Goal: Information Seeking & Learning: Learn about a topic

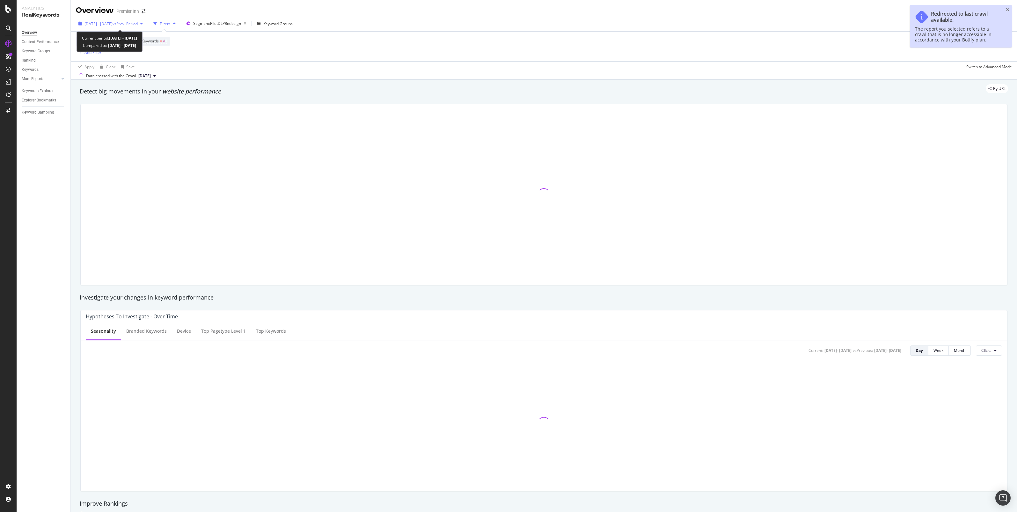
click at [113, 26] on span "[DATE] - [DATE]" at bounding box center [99, 23] width 28 height 5
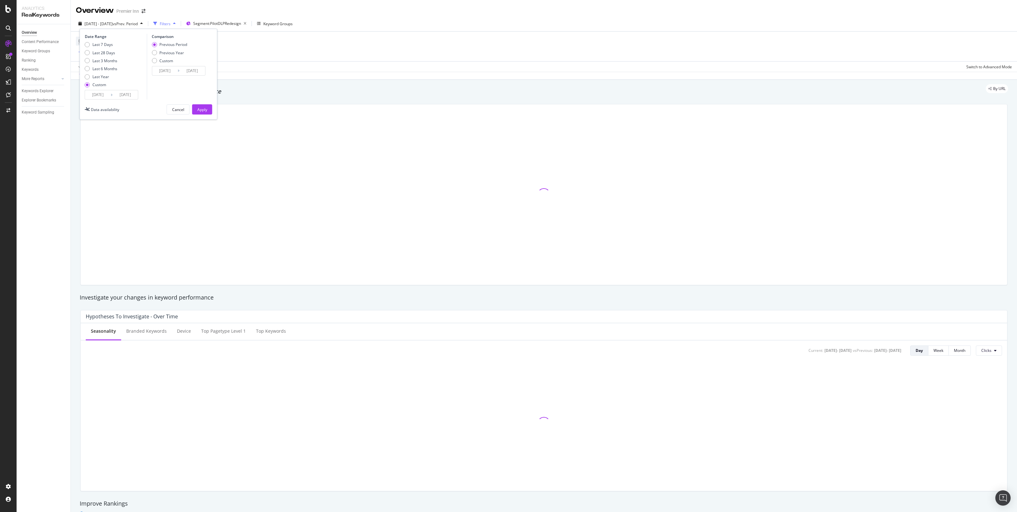
click at [104, 96] on input "[DATE]" at bounding box center [98, 94] width 26 height 9
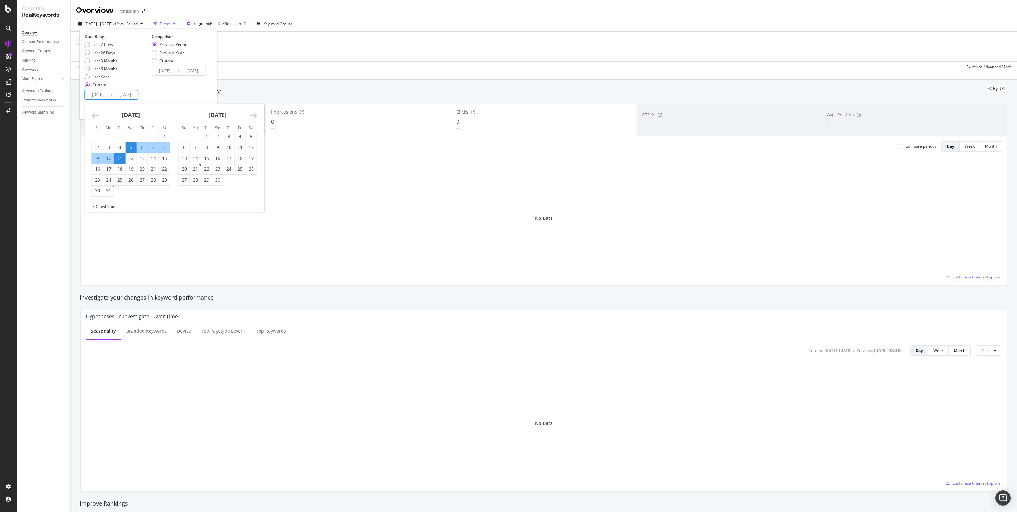
click at [133, 152] on div "5" at bounding box center [131, 147] width 11 height 11
click at [256, 113] on icon "Move forward to switch to the next month." at bounding box center [253, 116] width 7 height 8
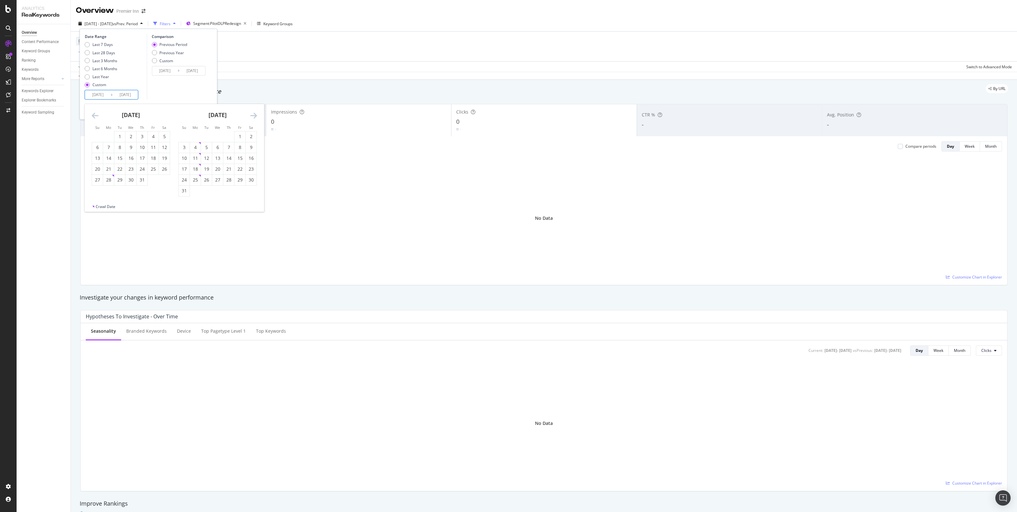
click at [256, 113] on icon "Move forward to switch to the next month." at bounding box center [253, 116] width 7 height 8
click at [220, 168] on div "24" at bounding box center [217, 169] width 11 height 6
type input "[DATE]"
click at [203, 109] on div "Apply" at bounding box center [202, 109] width 10 height 5
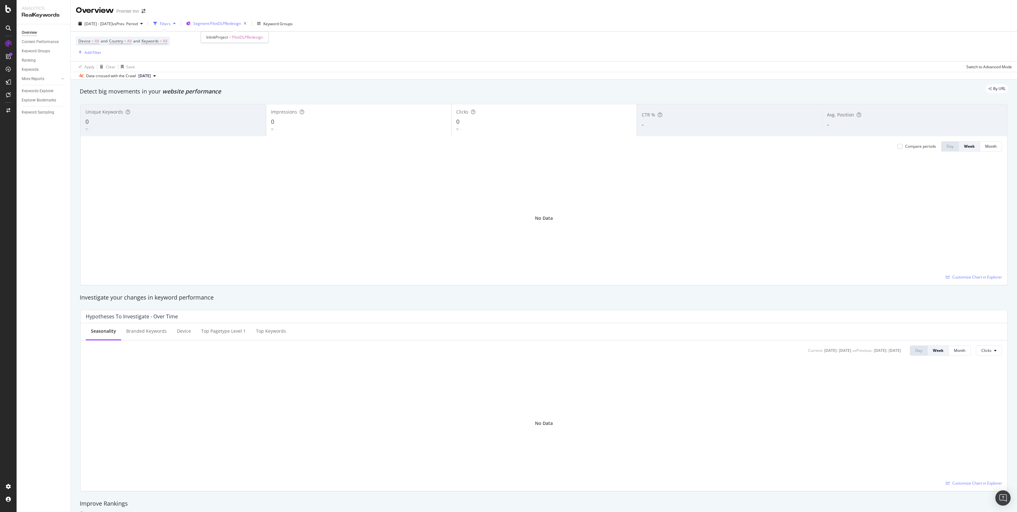
click at [226, 22] on span "Segment: PilotDLPRedesign" at bounding box center [217, 23] width 48 height 5
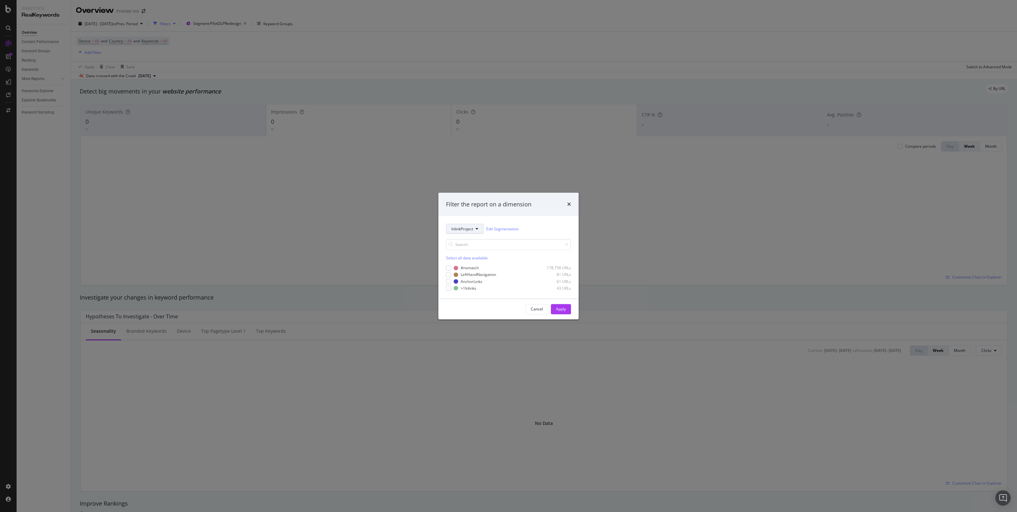
click at [462, 233] on button "InlinkProject" at bounding box center [465, 229] width 38 height 10
click at [480, 308] on span "DLP_Redesign" at bounding box center [472, 306] width 41 height 6
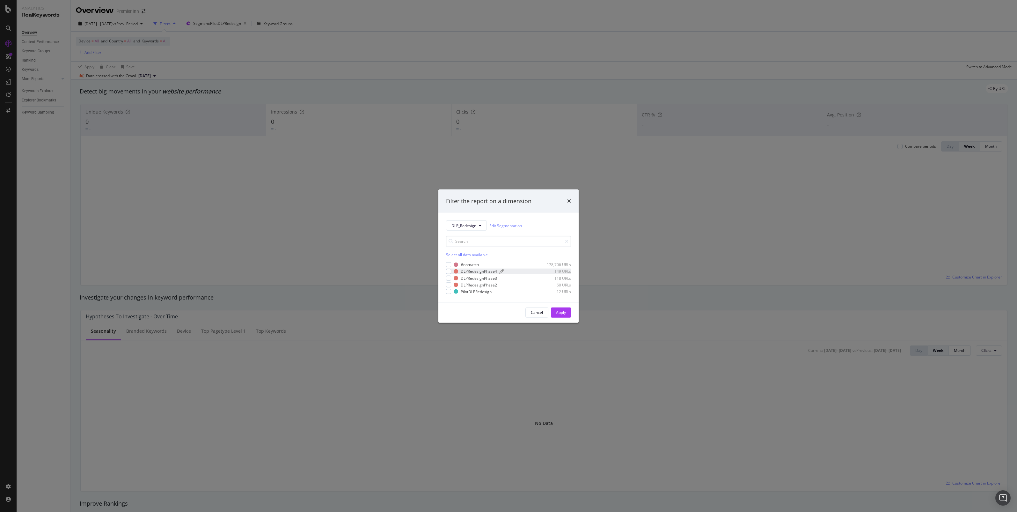
click at [490, 272] on div "DLPRedesignPhase4" at bounding box center [479, 271] width 36 height 5
click at [460, 277] on div "DLPRedesignPhase3 118 URLs" at bounding box center [512, 277] width 117 height 5
click at [452, 285] on div "DLPRedesignPhase2 60 URLs" at bounding box center [508, 284] width 125 height 5
click at [449, 291] on div "modal" at bounding box center [448, 291] width 5 height 5
click at [562, 311] on div "Apply" at bounding box center [561, 312] width 10 height 5
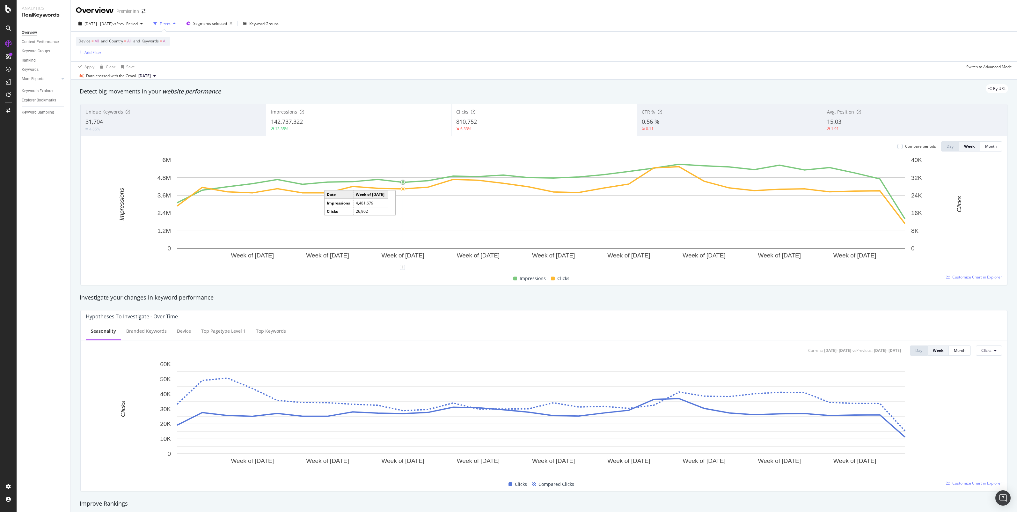
click at [677, 99] on div "Unique Keywords 31,704 4.86% Impressions 142,737,322 13.35% Clicks 810,752 6.33…" at bounding box center [544, 194] width 935 height 191
click at [684, 112] on div "CTR %" at bounding box center [730, 112] width 176 height 6
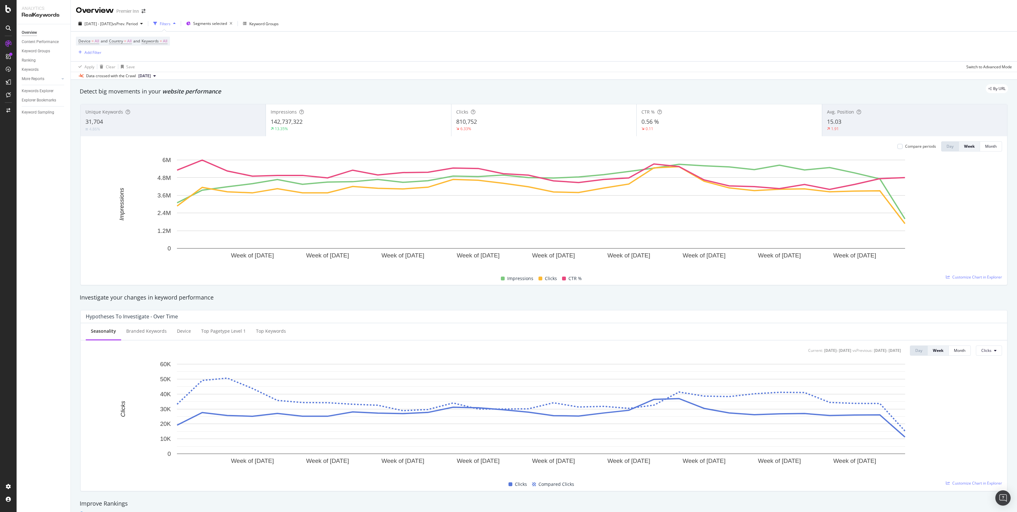
click at [833, 120] on span "15.03" at bounding box center [834, 122] width 14 height 8
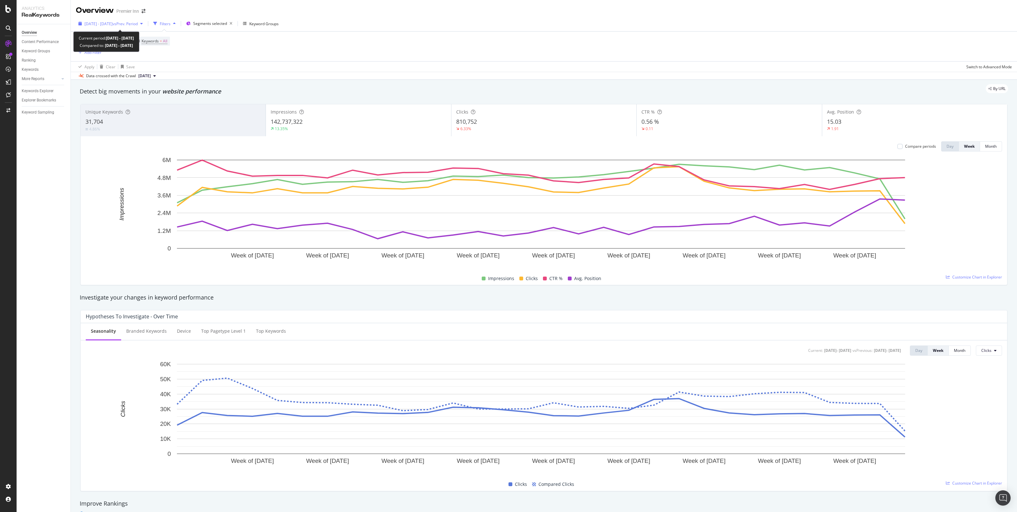
click at [88, 23] on span "[DATE] - [DATE]" at bounding box center [99, 23] width 28 height 5
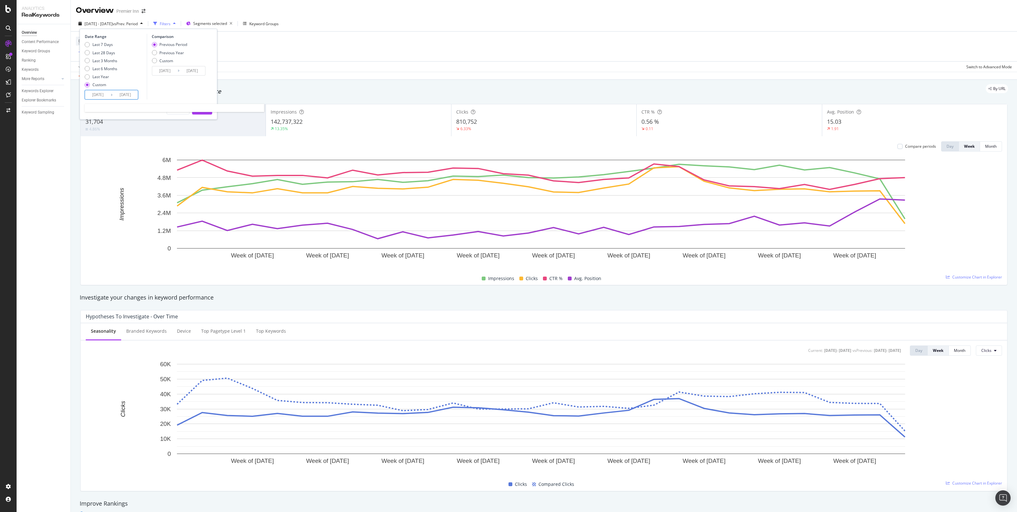
click at [97, 98] on input "[DATE]" at bounding box center [98, 94] width 26 height 9
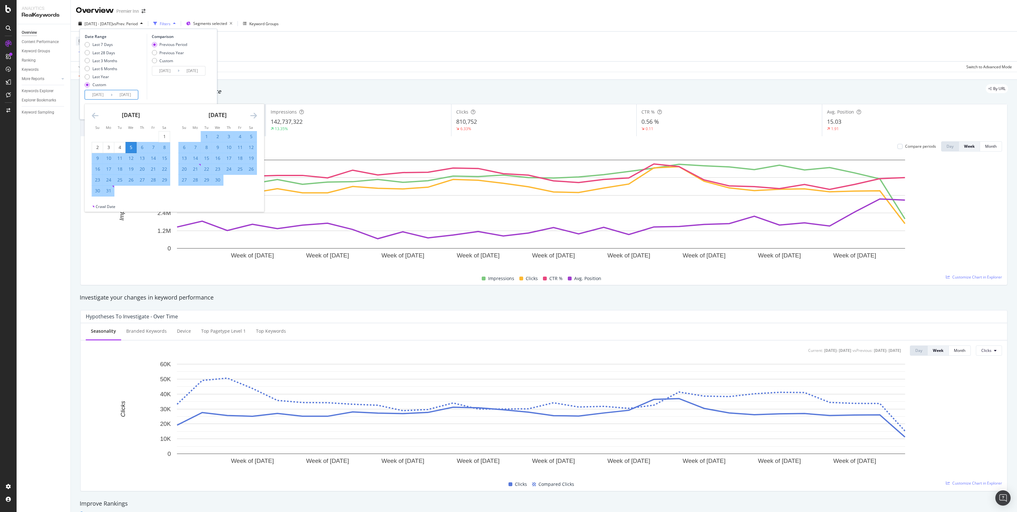
click at [251, 112] on icon "Move forward to switch to the next month." at bounding box center [253, 116] width 7 height 8
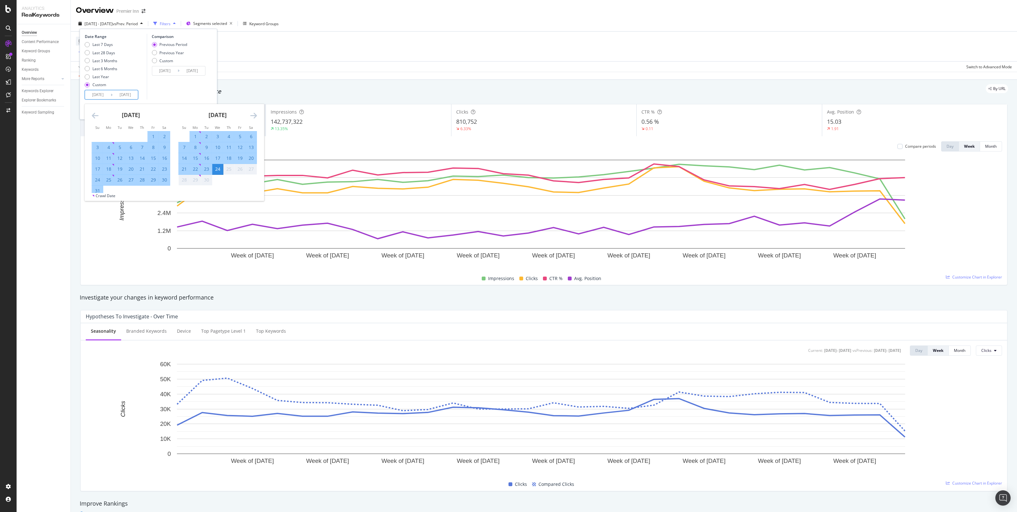
click at [96, 115] on icon "Move backward to switch to the previous month." at bounding box center [95, 116] width 7 height 8
click at [255, 112] on icon "Move forward to switch to the next month." at bounding box center [253, 116] width 7 height 8
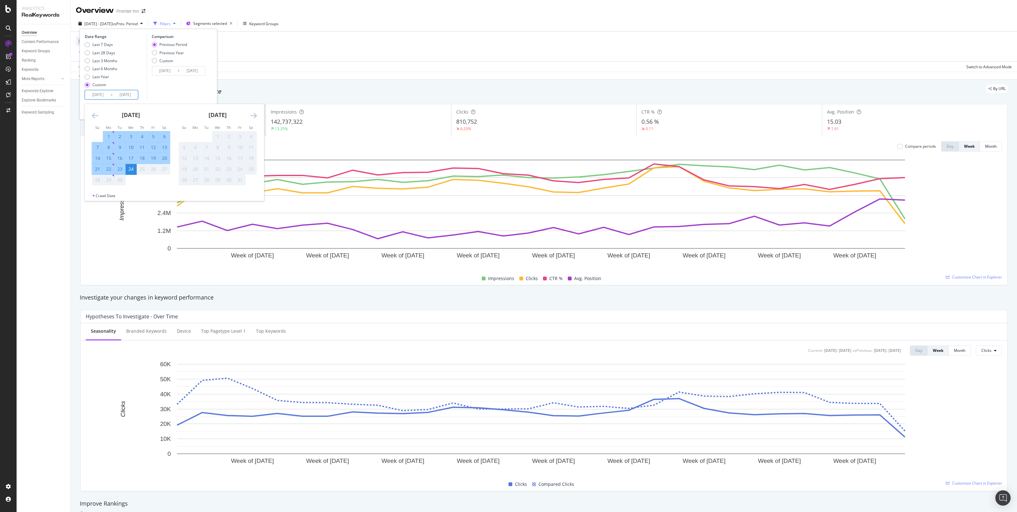
click at [96, 114] on icon "Move backward to switch to the previous month." at bounding box center [95, 116] width 7 height 8
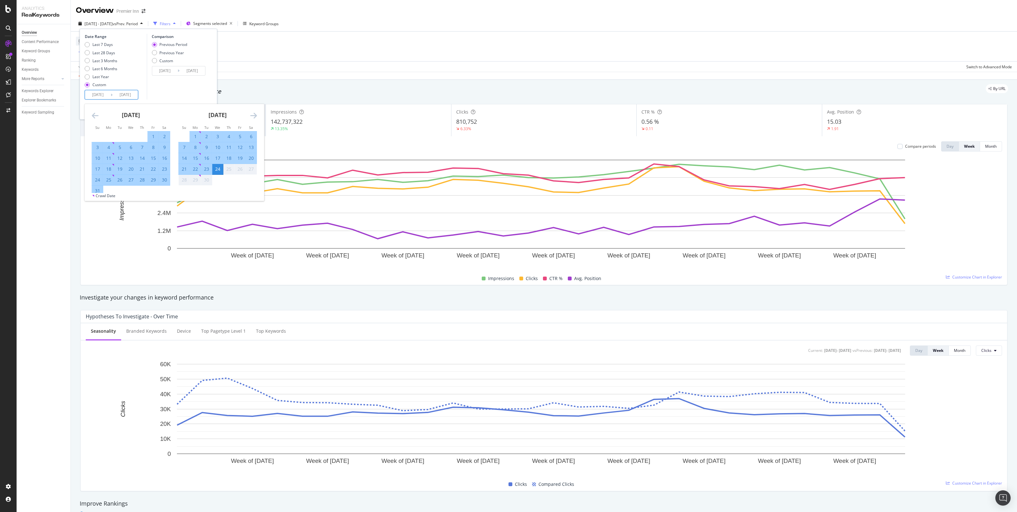
click at [96, 114] on icon "Move backward to switch to the previous month." at bounding box center [95, 116] width 7 height 8
click at [122, 170] on div "24" at bounding box center [120, 169] width 11 height 6
type input "[DATE]"
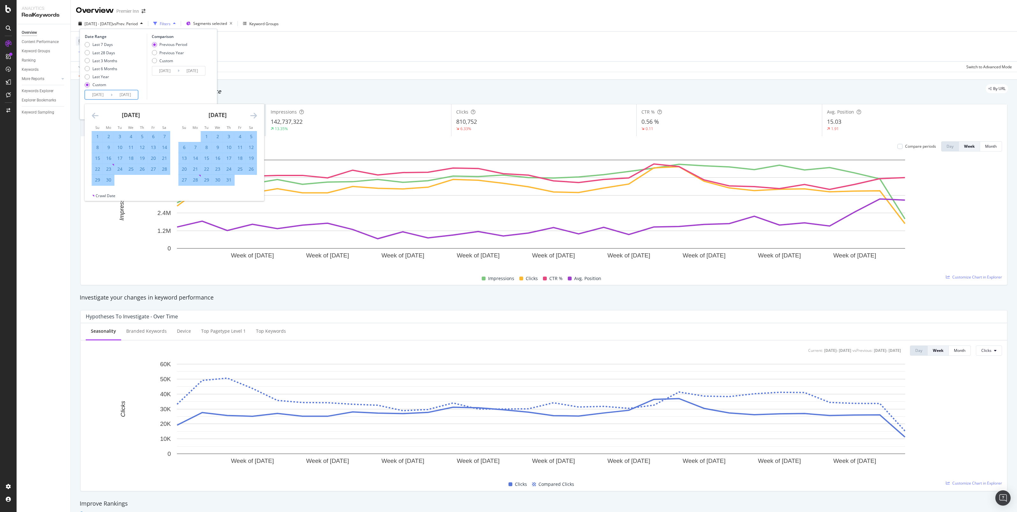
type input "[DATE]"
click at [251, 112] on icon "Move forward to switch to the next month." at bounding box center [253, 116] width 7 height 8
click at [252, 112] on icon "Move forward to switch to the next month." at bounding box center [253, 116] width 7 height 8
click at [198, 86] on div "Comparison Previous Period Previous Year Custom [DATE] Navigate forward to inte…" at bounding box center [177, 67] width 61 height 66
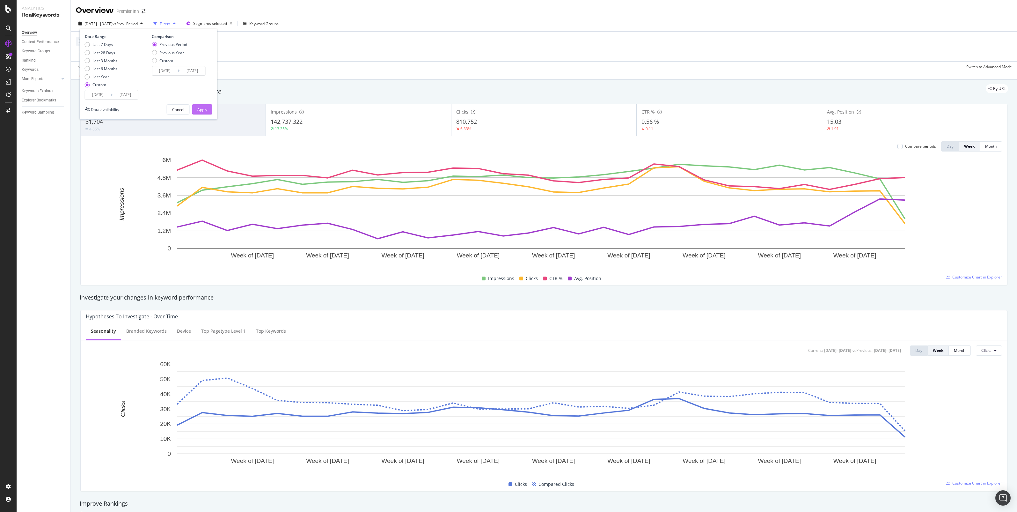
click at [196, 108] on button "Apply" at bounding box center [202, 109] width 20 height 10
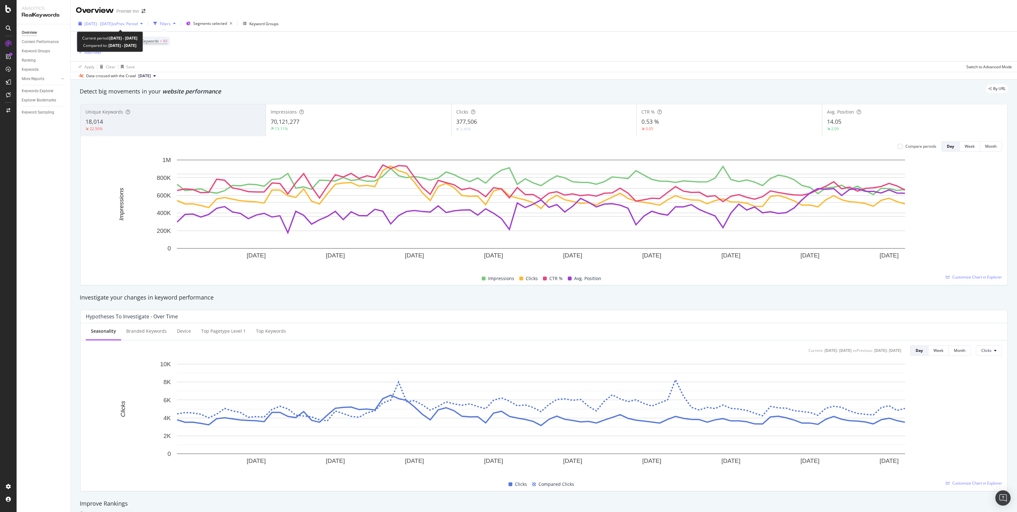
click at [107, 24] on span "[DATE] - [DATE]" at bounding box center [99, 23] width 28 height 5
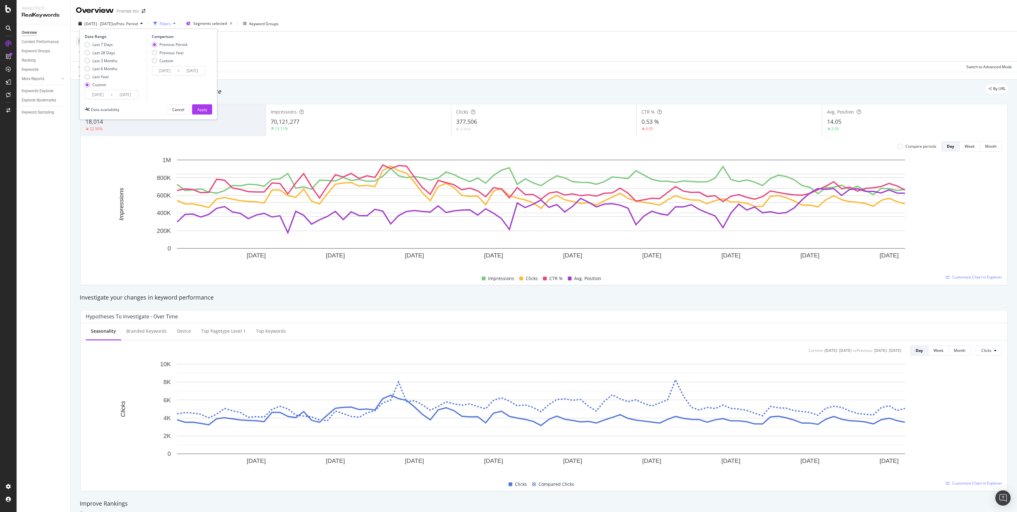
click at [93, 64] on div "Last 7 Days Last 28 Days Last 3 Months Last 6 Months Last Year Custom" at bounding box center [101, 66] width 33 height 48
click at [88, 61] on div "Last 3 Months" at bounding box center [87, 60] width 5 height 5
type input "[DATE]"
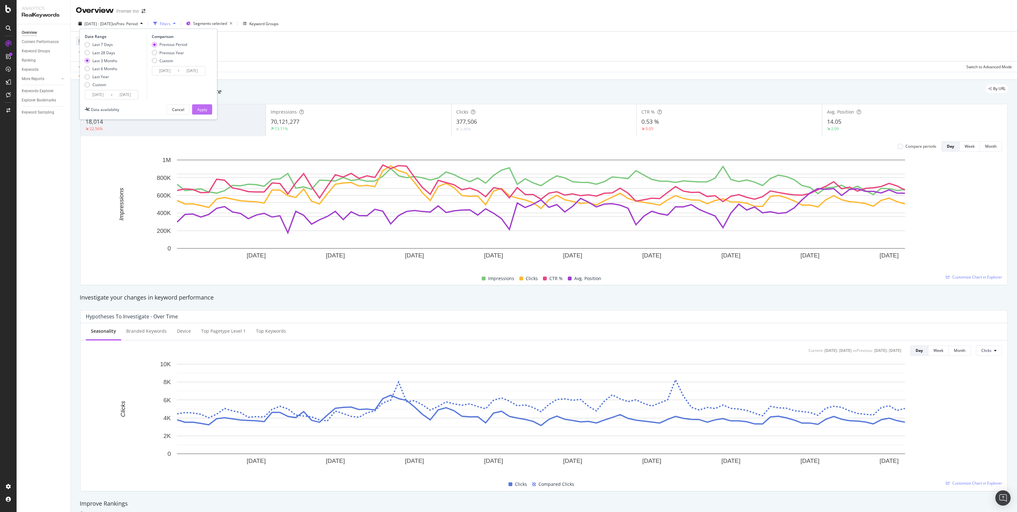
click at [208, 107] on button "Apply" at bounding box center [202, 109] width 20 height 10
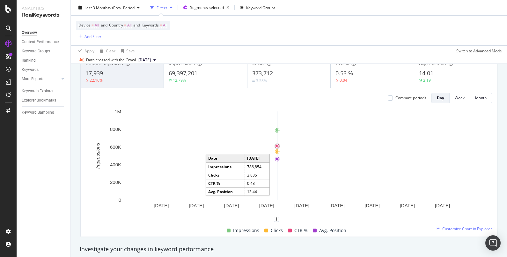
scroll to position [40, 0]
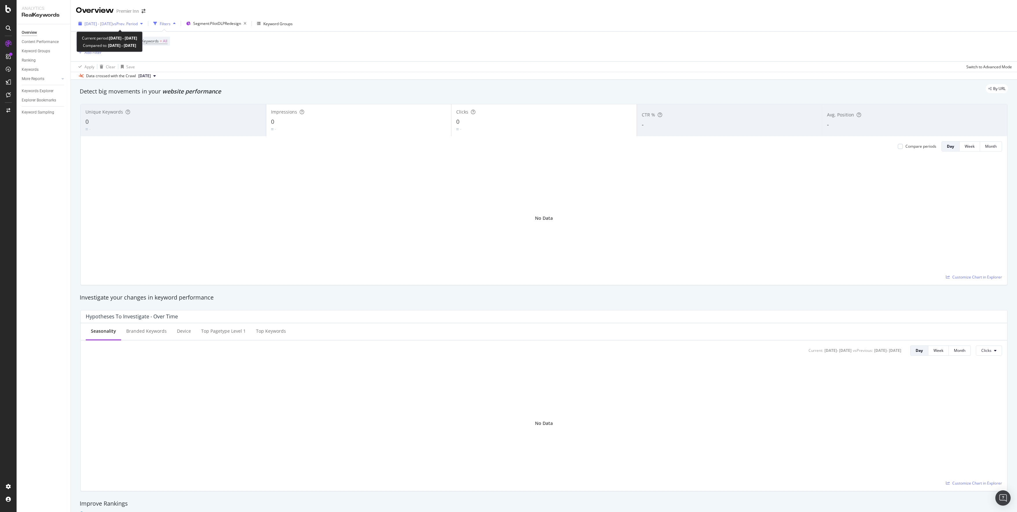
click at [133, 26] on span "vs Prev. Period" at bounding box center [125, 23] width 25 height 5
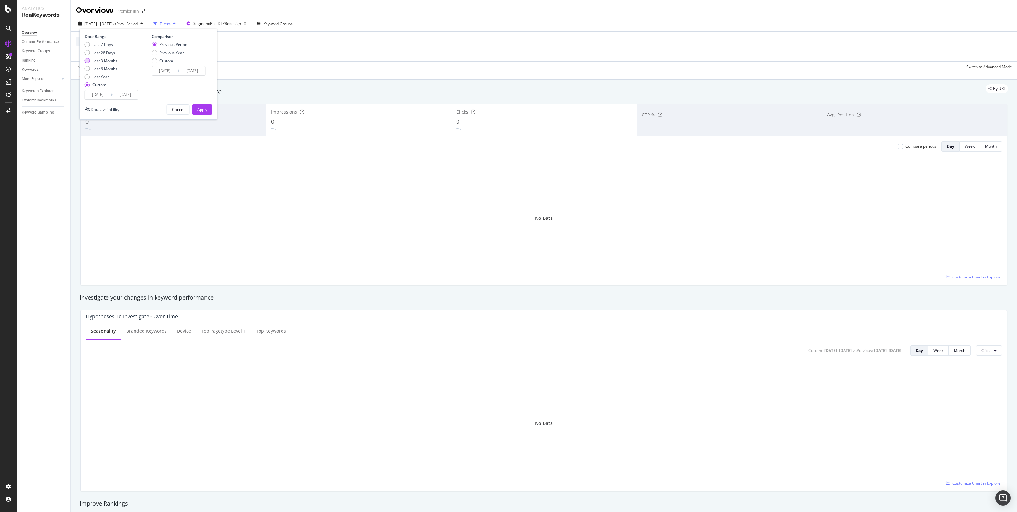
click at [87, 61] on div "Last 3 Months" at bounding box center [87, 60] width 5 height 5
type input "[DATE]"
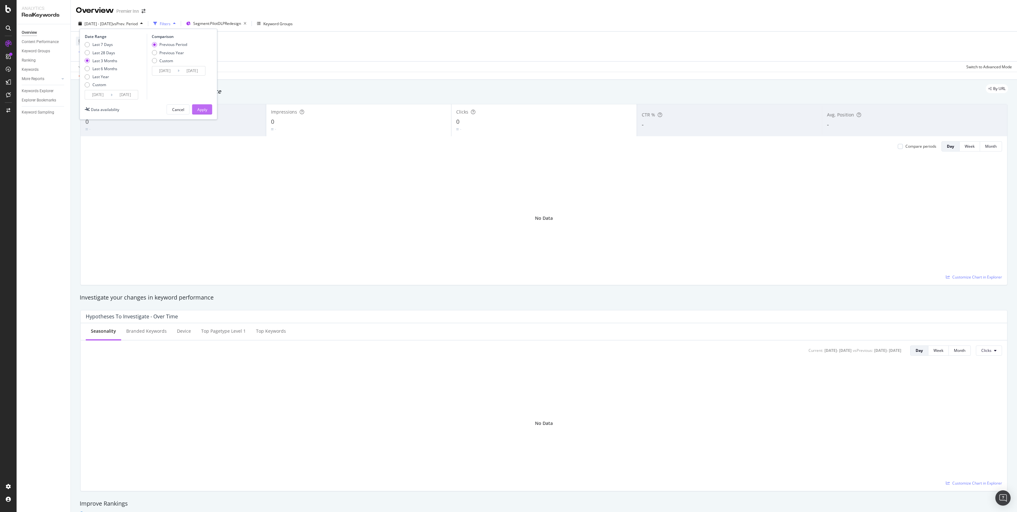
click at [206, 108] on div "Apply" at bounding box center [202, 109] width 10 height 5
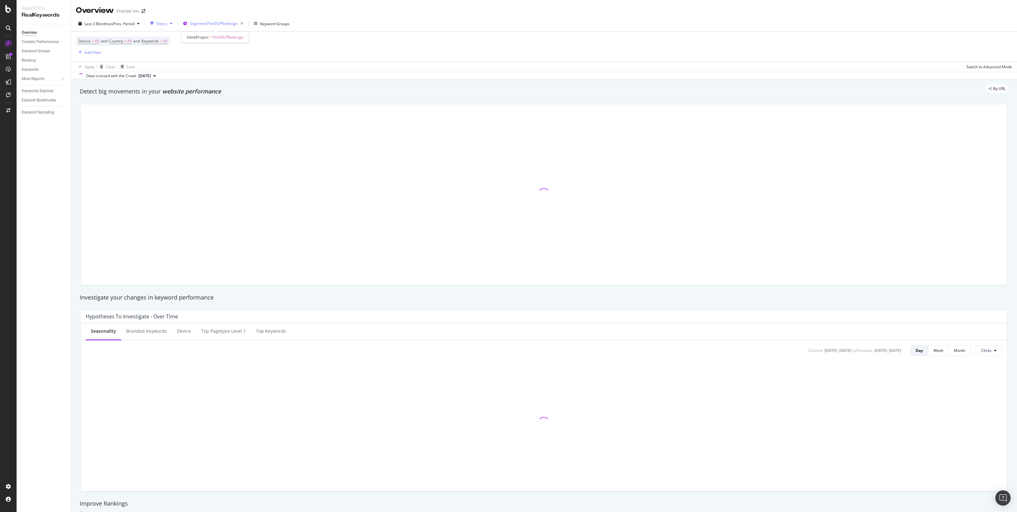
click at [222, 21] on span "Segment: PilotDLPRedesign" at bounding box center [214, 23] width 48 height 5
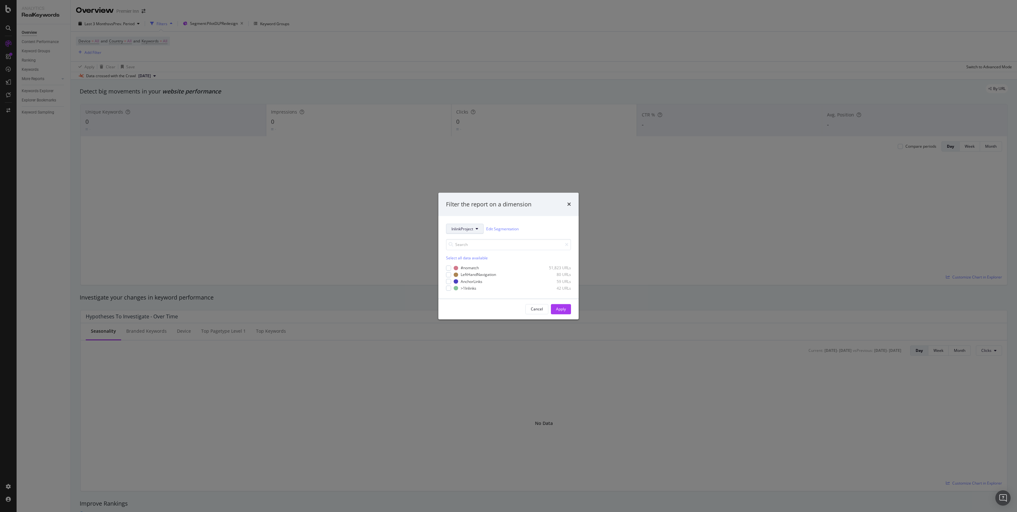
click at [466, 233] on button "InlinkProject" at bounding box center [465, 229] width 38 height 10
click at [477, 307] on span "DLP_Redesign" at bounding box center [472, 306] width 41 height 6
drag, startPoint x: 455, startPoint y: 272, endPoint x: 445, endPoint y: 278, distance: 11.8
click at [454, 272] on div "modal" at bounding box center [456, 271] width 4 height 4
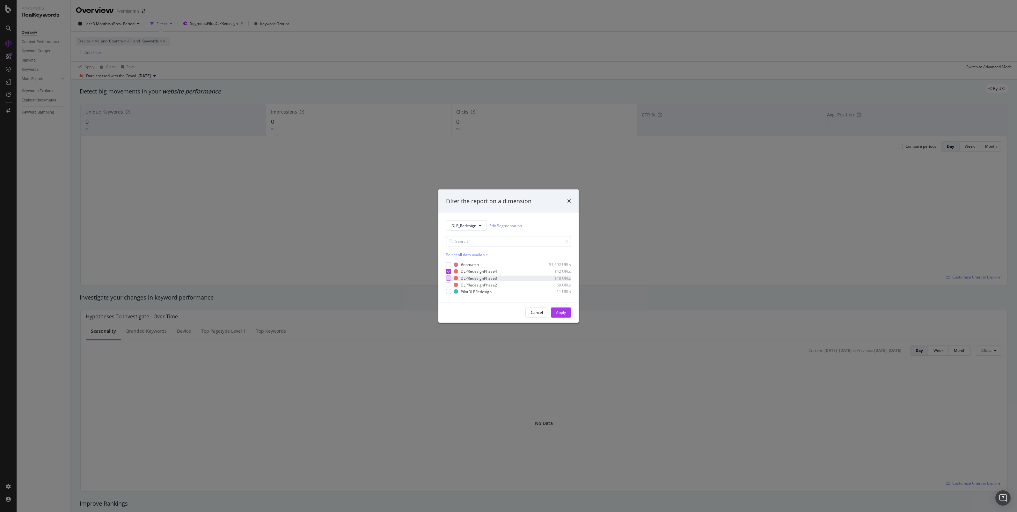
click at [450, 280] on div "modal" at bounding box center [448, 278] width 5 height 5
click at [449, 286] on div "modal" at bounding box center [448, 284] width 5 height 5
click at [452, 293] on div "PilotDLPRedesign 11 URLs" at bounding box center [508, 291] width 125 height 5
click at [557, 308] on div "Apply" at bounding box center [561, 313] width 10 height 10
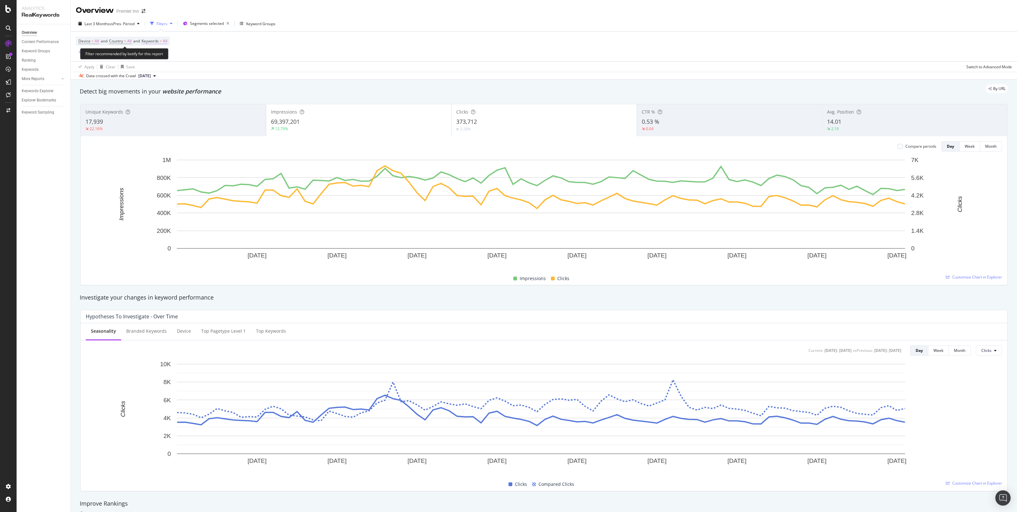
click at [159, 41] on span "Keywords" at bounding box center [150, 40] width 17 height 5
click at [156, 53] on div "All" at bounding box center [158, 56] width 15 height 10
click at [174, 77] on span "Branded" at bounding box center [189, 78] width 65 height 6
click at [220, 70] on div "Apply" at bounding box center [216, 69] width 10 height 5
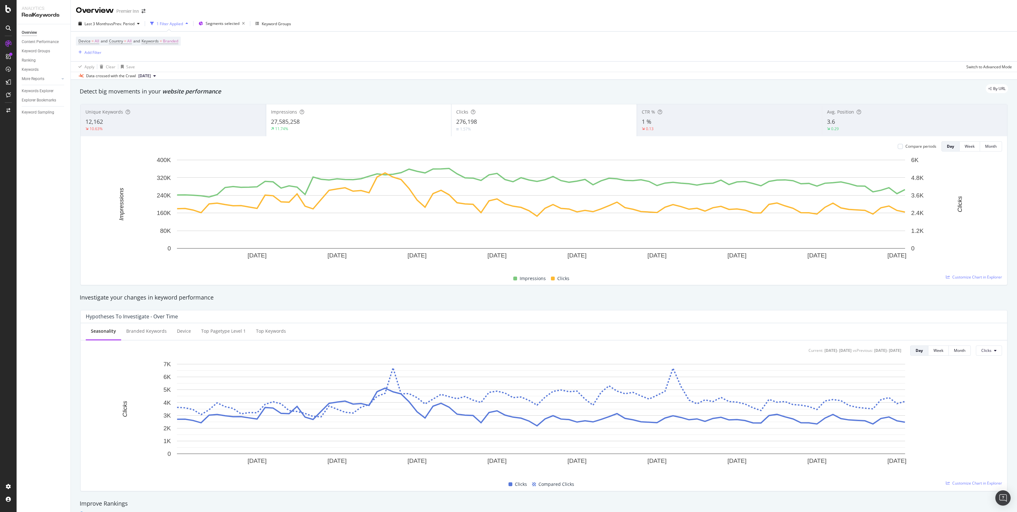
drag, startPoint x: 747, startPoint y: 116, endPoint x: 750, endPoint y: 117, distance: 3.9
click at [750, 117] on div "CTR % 1 % 0.13" at bounding box center [729, 120] width 185 height 29
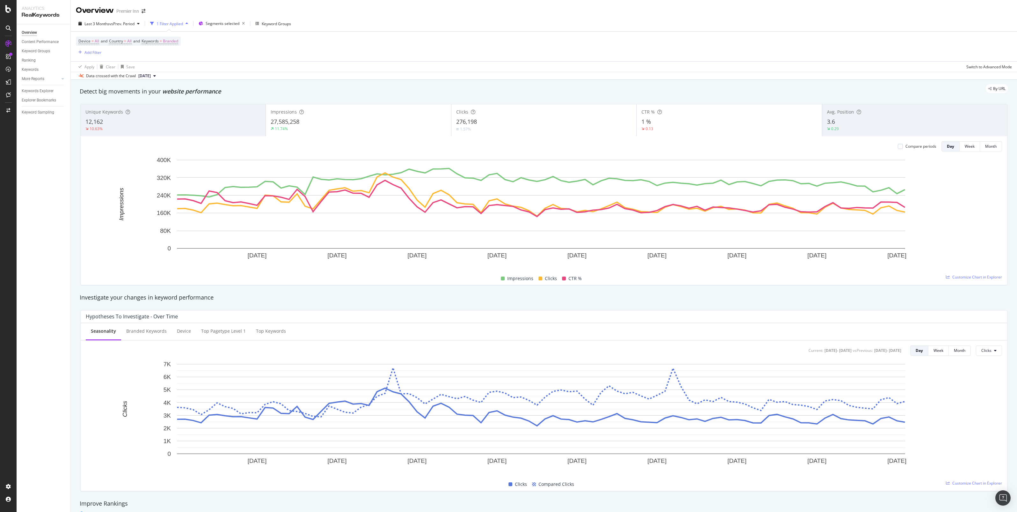
click at [862, 122] on div "3.6" at bounding box center [914, 122] width 175 height 8
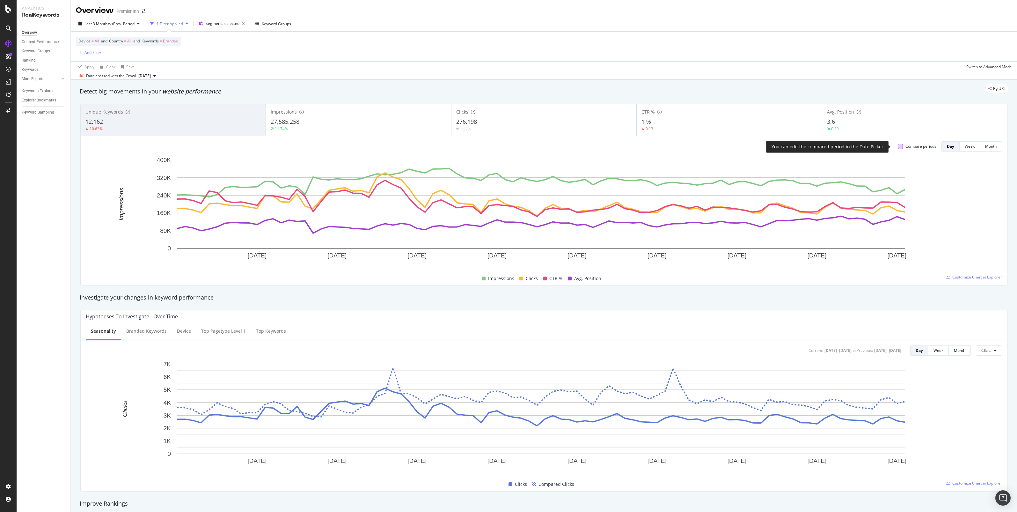
click at [898, 146] on div at bounding box center [900, 146] width 5 height 5
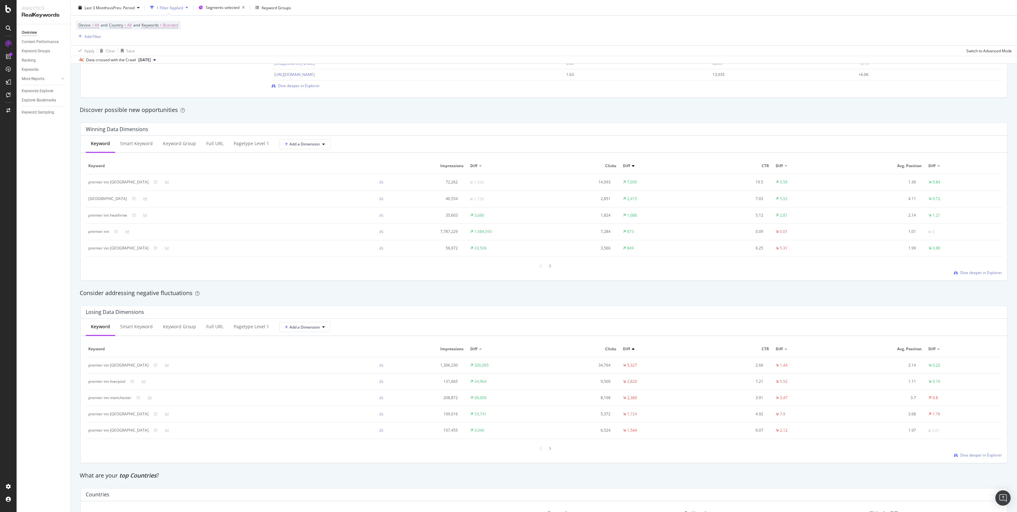
scroll to position [518, 0]
click at [172, 24] on span "Branded" at bounding box center [170, 25] width 15 height 9
click at [163, 40] on span "Branded" at bounding box center [160, 39] width 18 height 5
click at [174, 52] on span "Non-Branded" at bounding box center [189, 53] width 65 height 6
click at [214, 54] on div "Apply" at bounding box center [216, 53] width 10 height 5
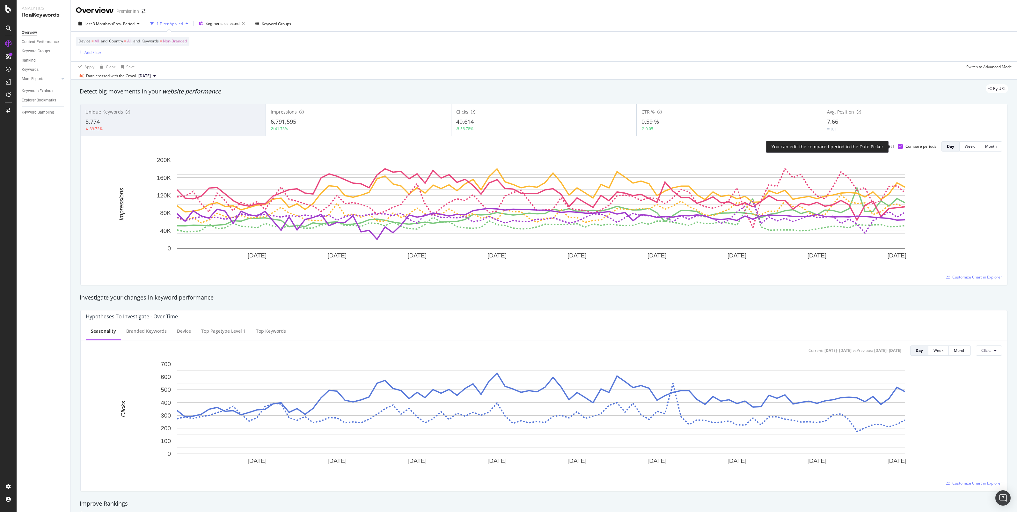
click at [899, 148] on icon at bounding box center [900, 146] width 3 height 3
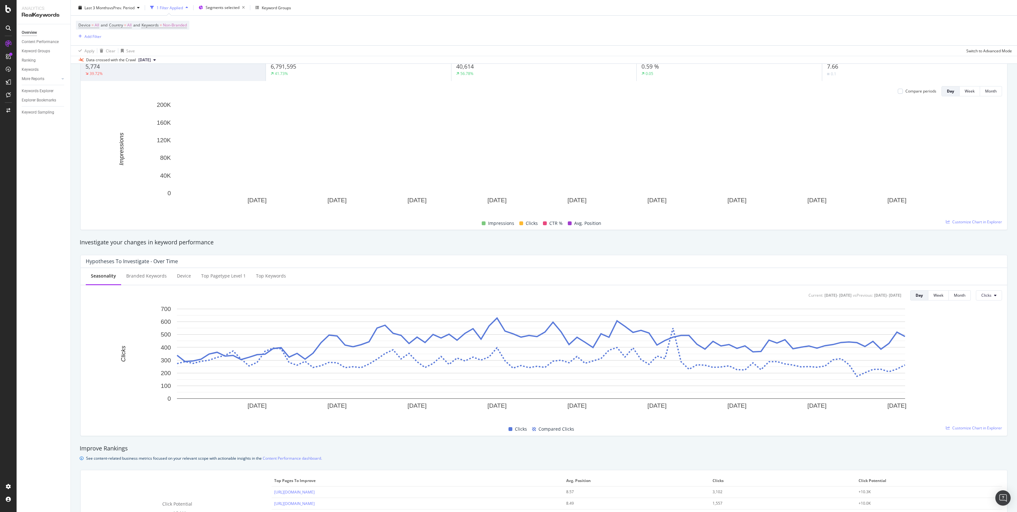
scroll to position [25, 0]
